Goal: Task Accomplishment & Management: Use online tool/utility

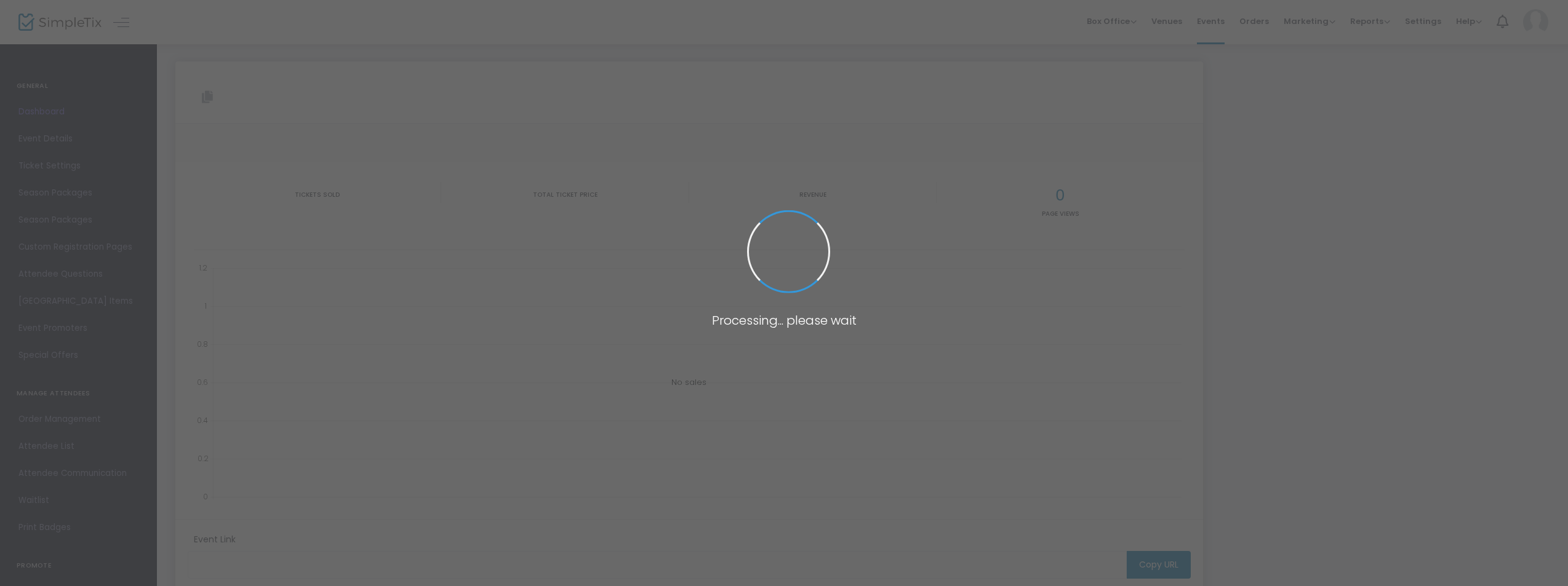
scroll to position [110, 0]
type input "[URL][DOMAIN_NAME][US_STATE]"
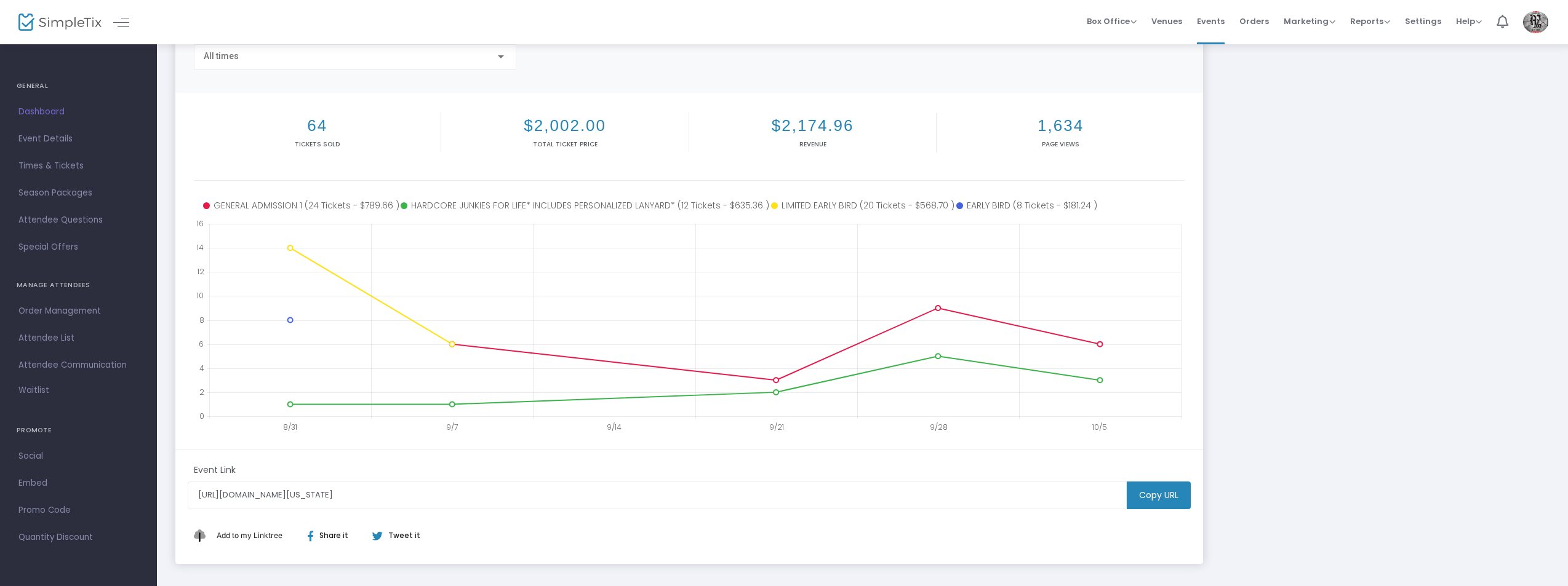
click at [56, 312] on span "Order Management" at bounding box center [79, 311] width 120 height 16
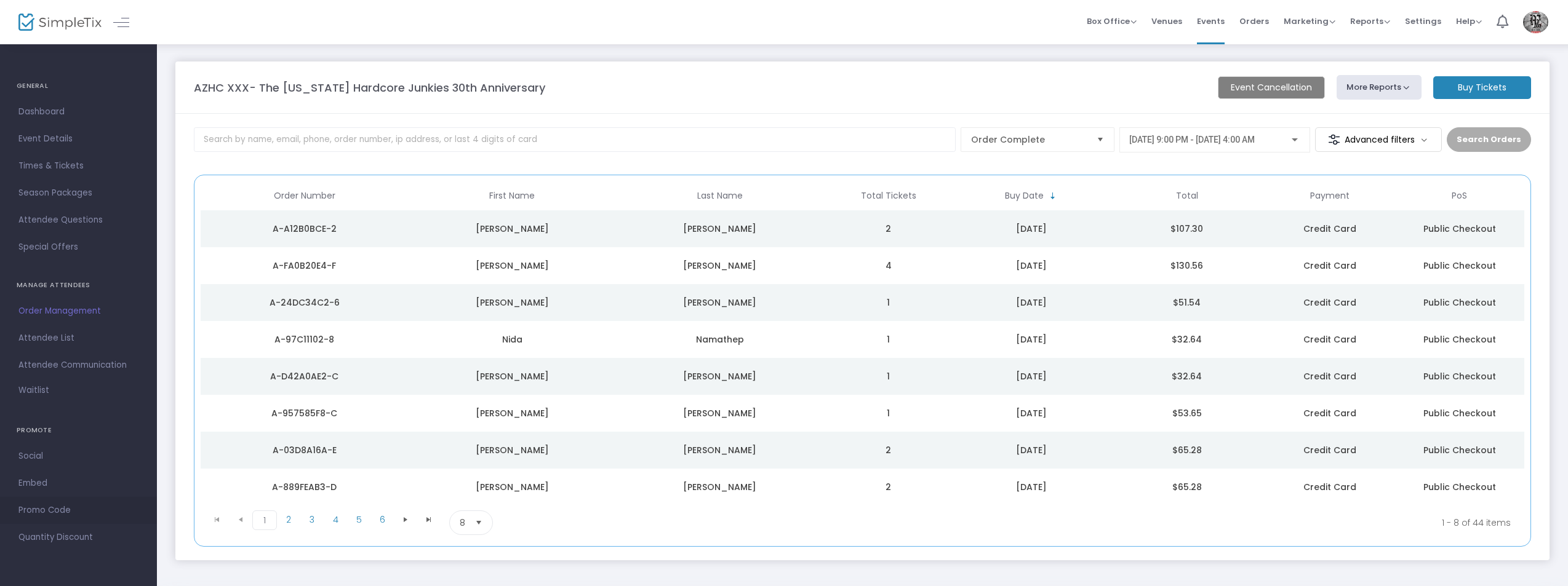
click at [50, 502] on span "Promo Code" at bounding box center [79, 510] width 120 height 16
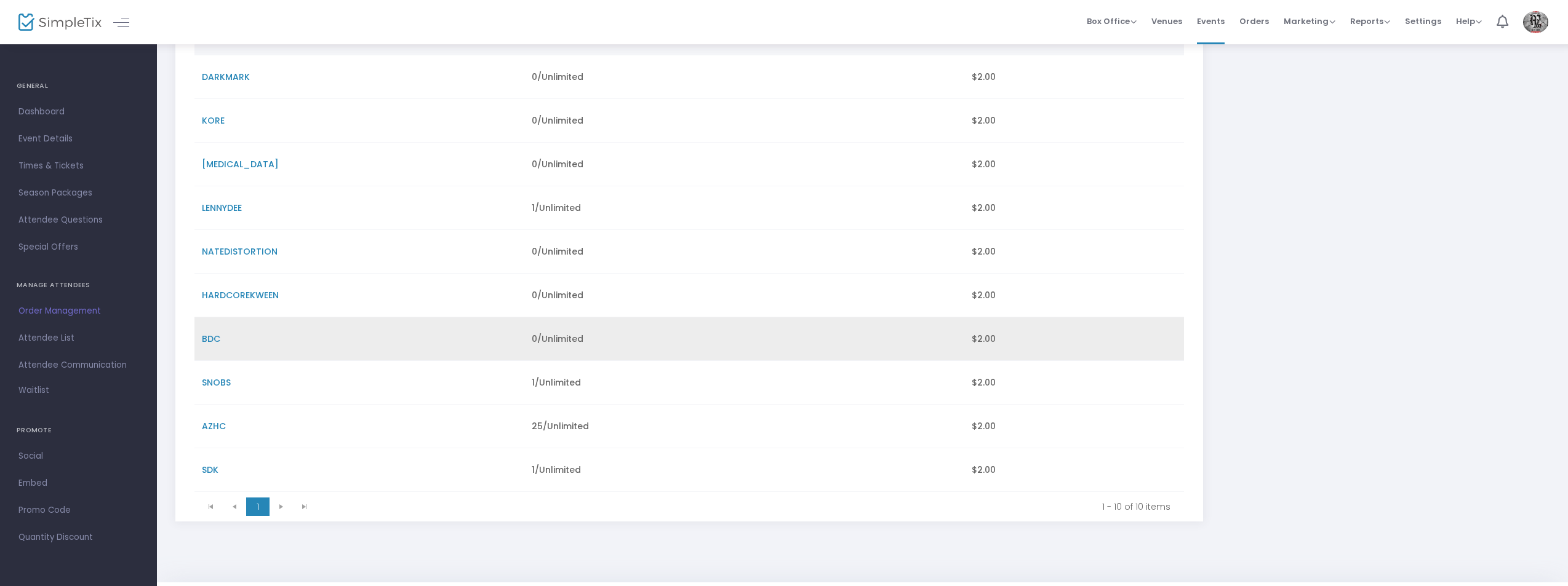
scroll to position [193, 0]
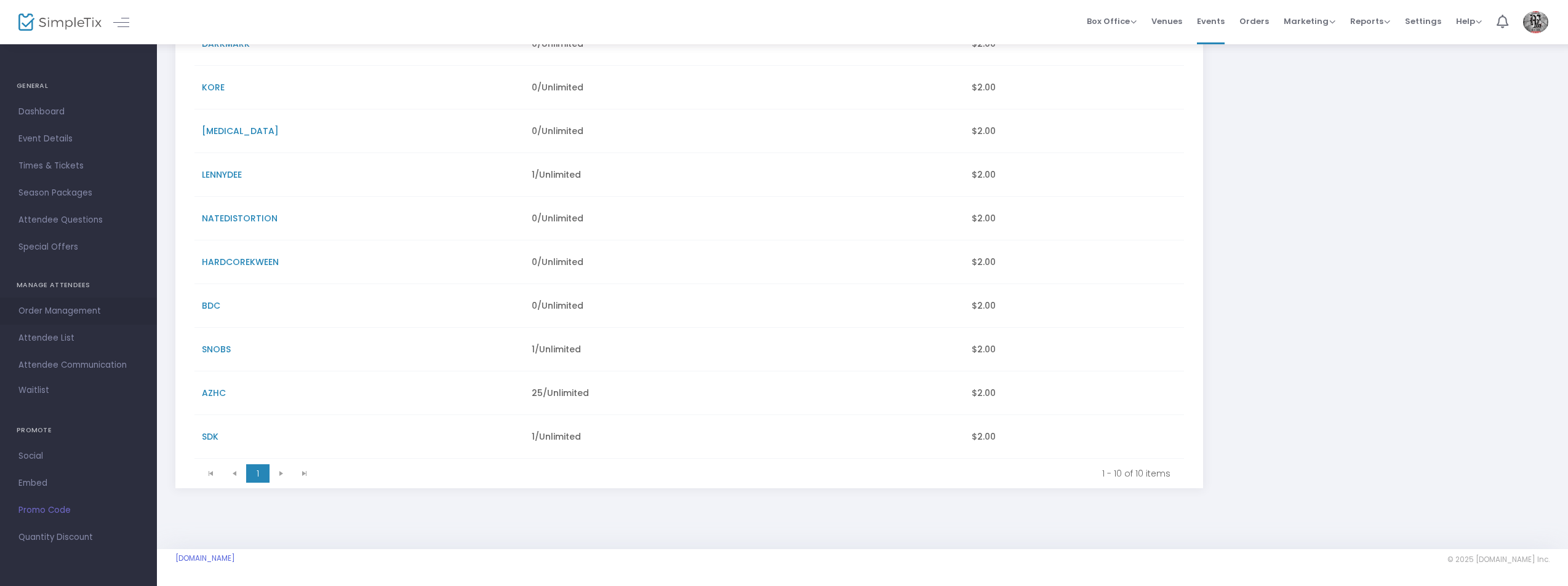
click at [66, 316] on span "Order Management" at bounding box center [79, 311] width 120 height 16
